Goal: Information Seeking & Learning: Learn about a topic

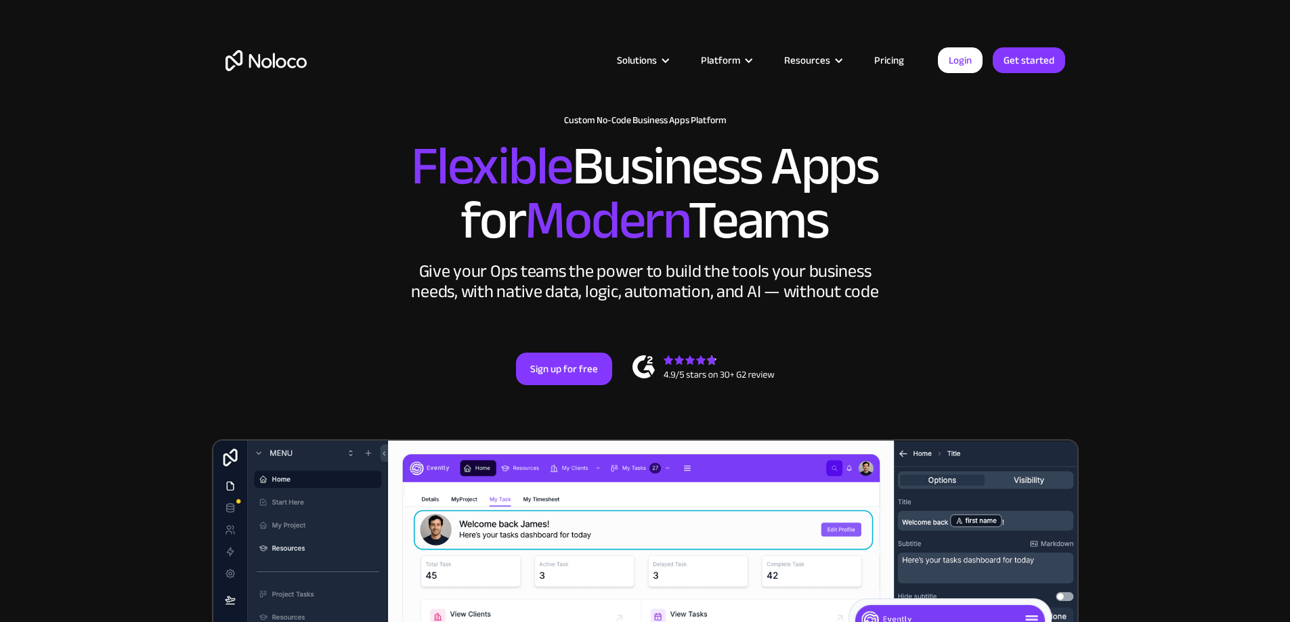
click at [901, 58] on link "Pricing" at bounding box center [889, 60] width 64 height 18
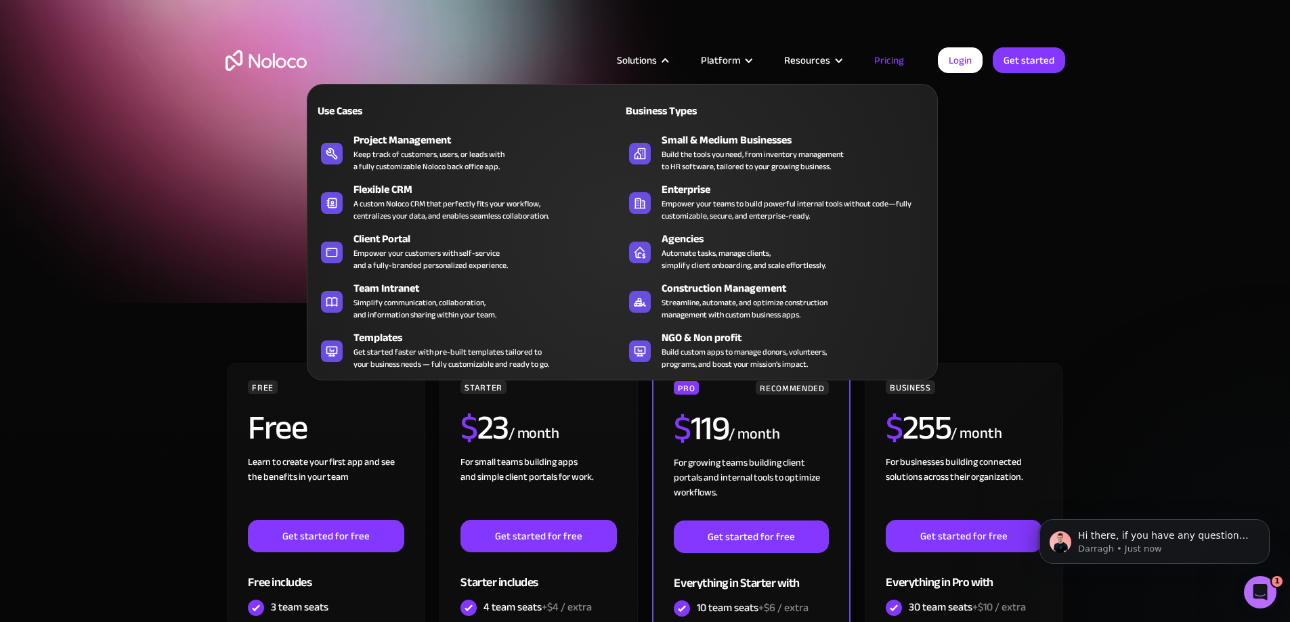
click at [647, 62] on div "Solutions" at bounding box center [637, 60] width 40 height 18
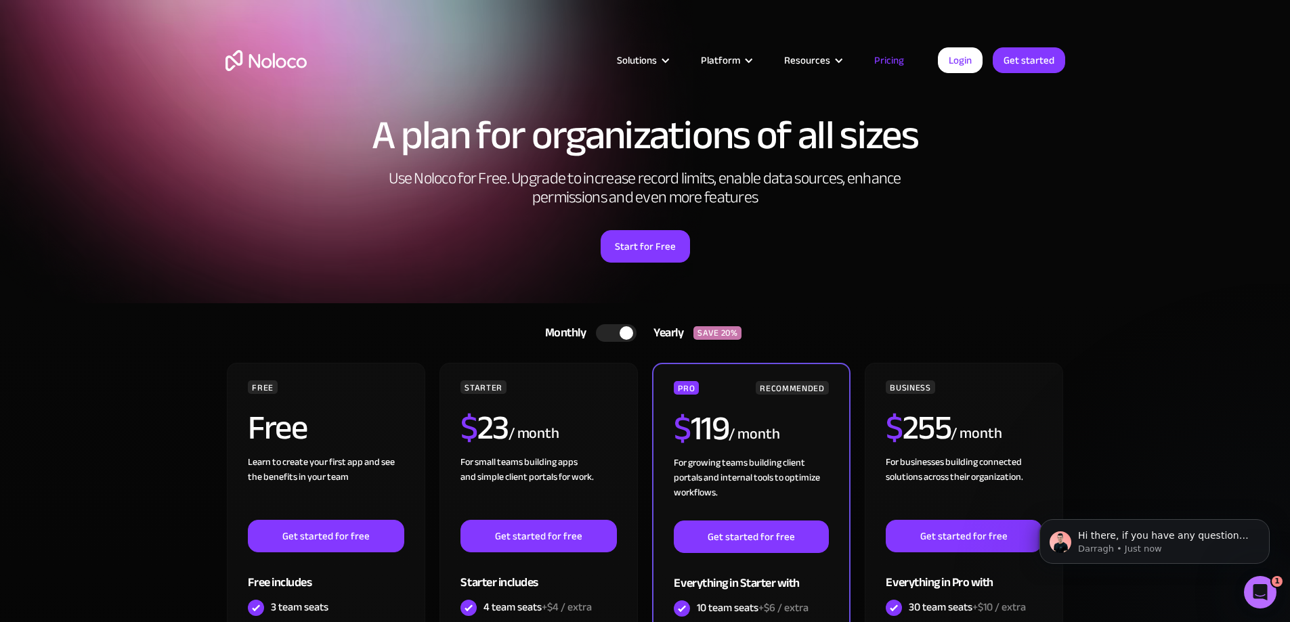
click at [647, 61] on div "Solutions" at bounding box center [637, 60] width 40 height 18
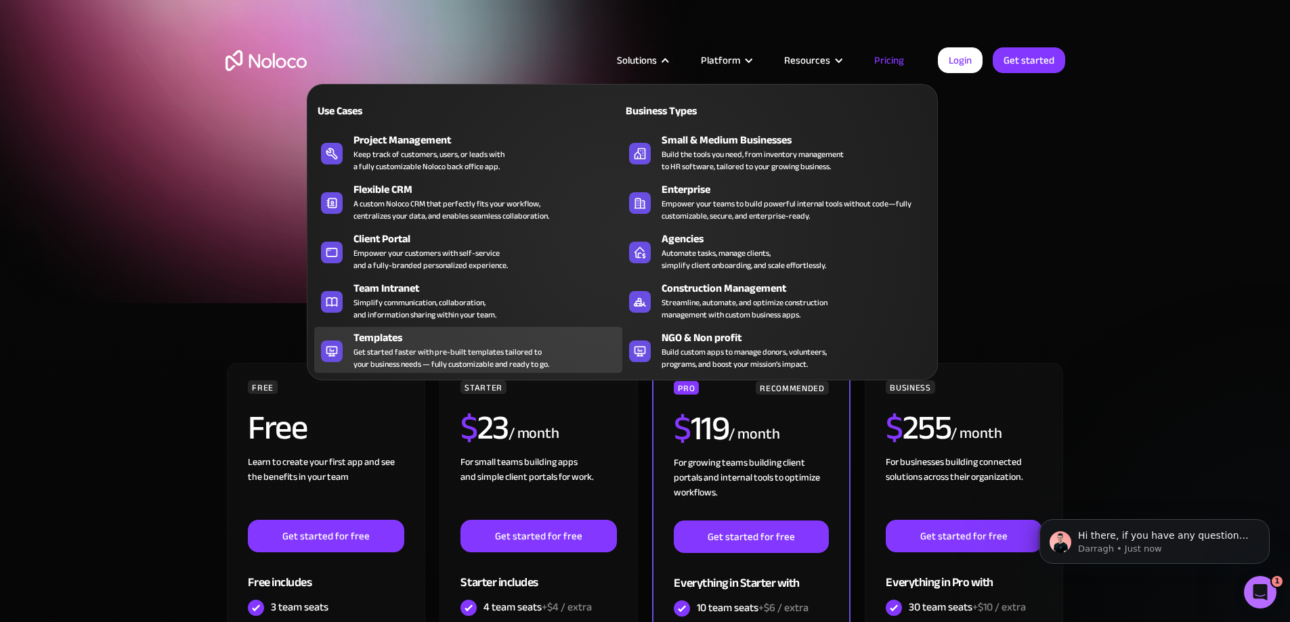
click at [514, 354] on div "Get started faster with pre-built templates tailored to your business needs — f…" at bounding box center [451, 358] width 196 height 24
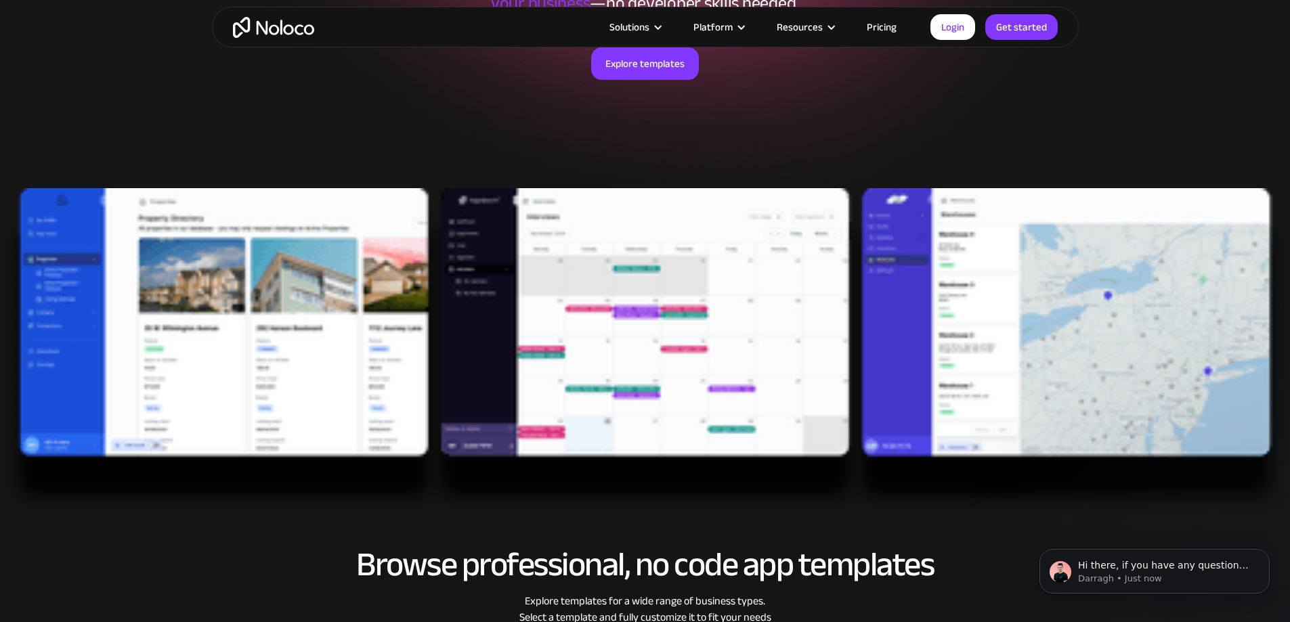
click at [516, 332] on img at bounding box center [645, 352] width 1290 height 328
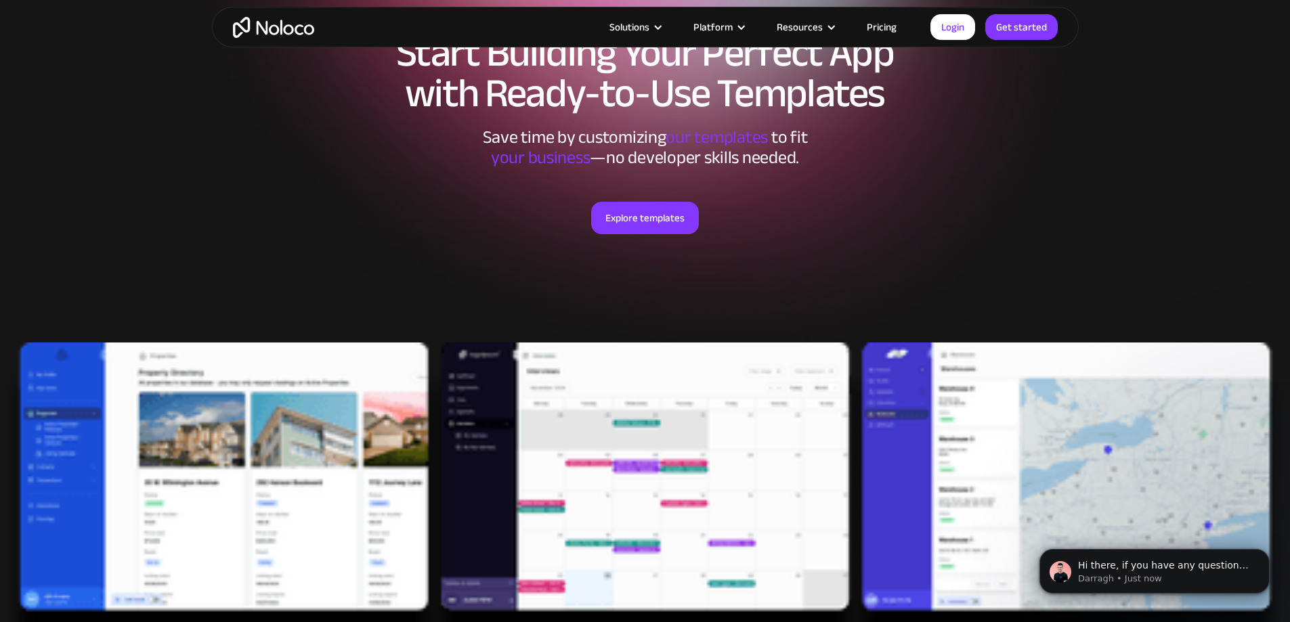
scroll to position [68, 0]
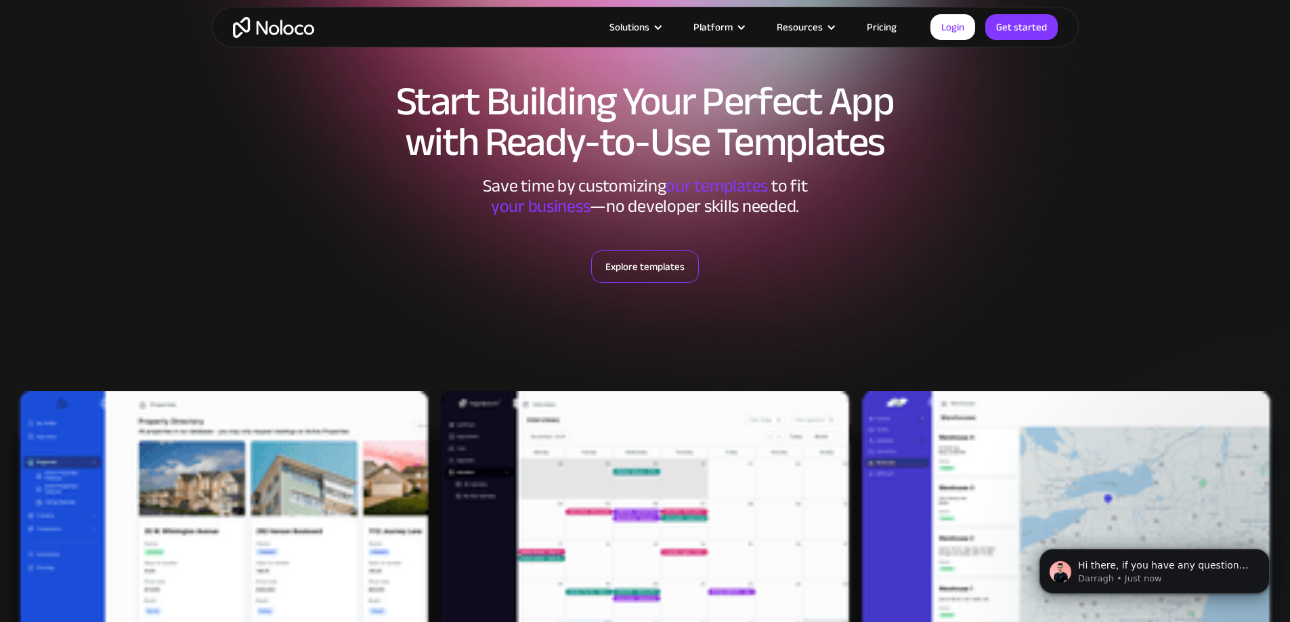
click at [656, 266] on link "Explore templates" at bounding box center [645, 267] width 108 height 33
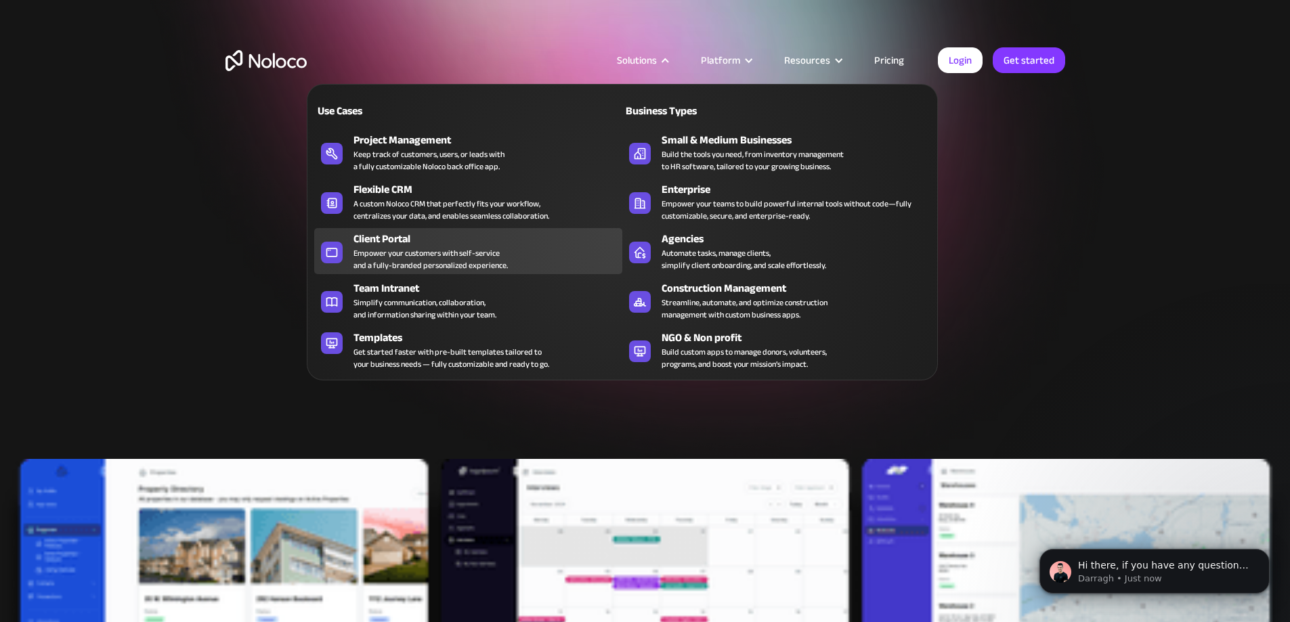
click at [402, 255] on div "Empower your customers with self-service and a fully-branded personalized exper…" at bounding box center [430, 259] width 154 height 24
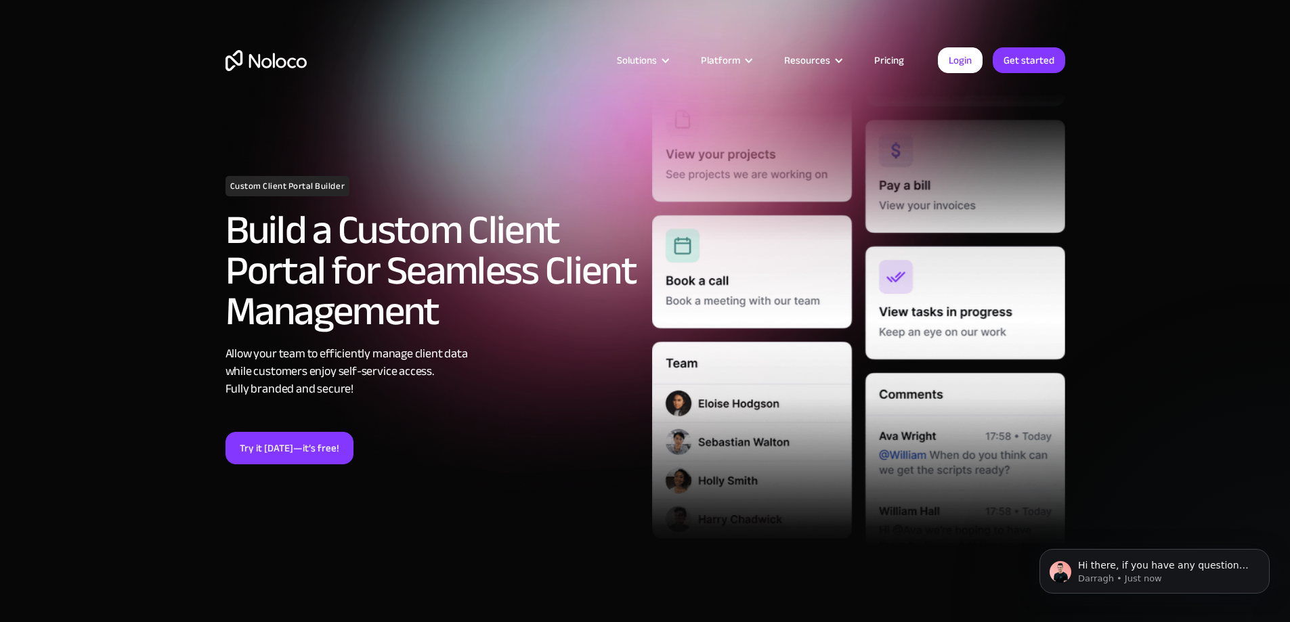
scroll to position [135, 0]
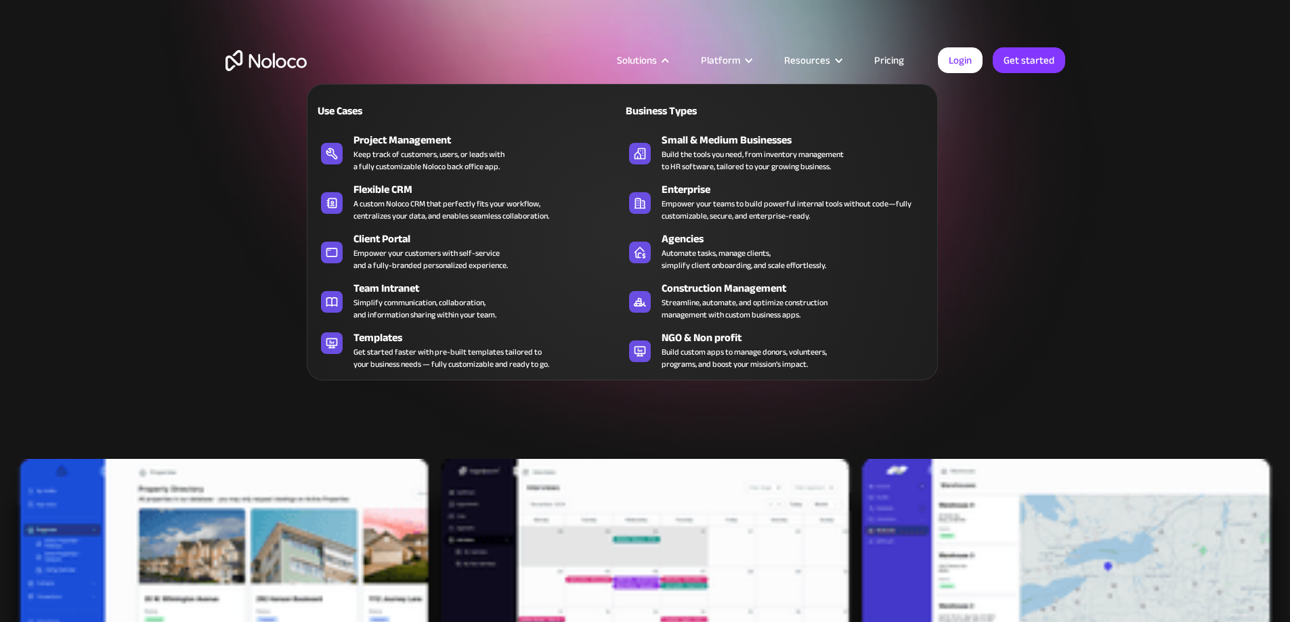
click at [650, 58] on div "Solutions" at bounding box center [637, 60] width 40 height 18
